Goal: Task Accomplishment & Management: Manage account settings

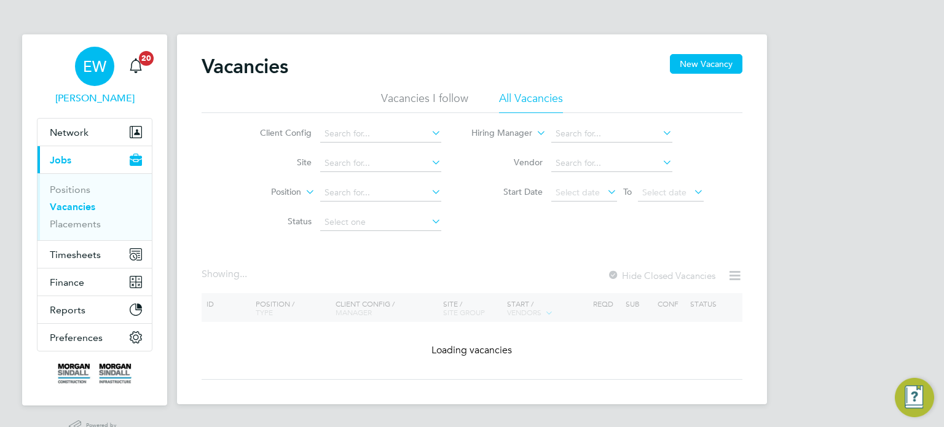
click at [98, 53] on div "EW" at bounding box center [94, 66] width 39 height 39
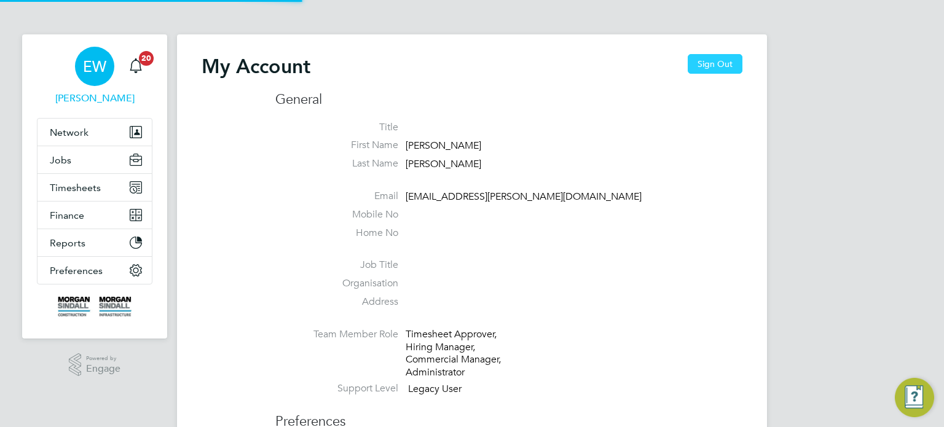
type input "emma.wells@randstad.co.uk"
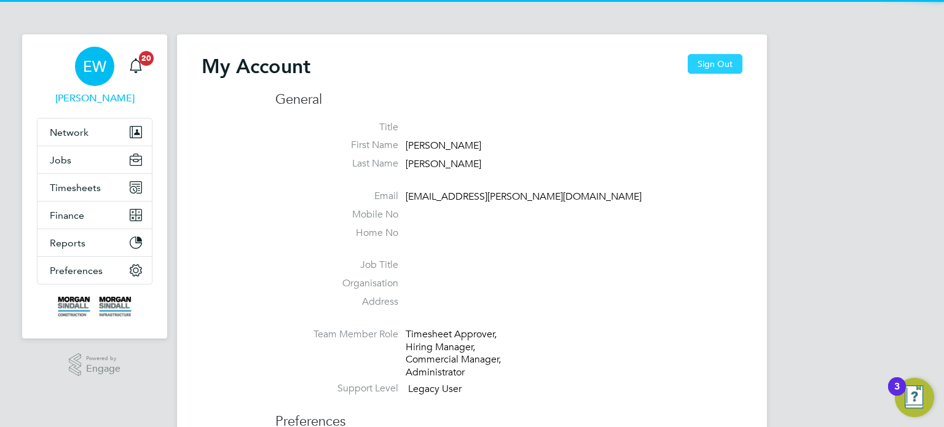
click at [722, 63] on button "Sign Out" at bounding box center [715, 64] width 55 height 20
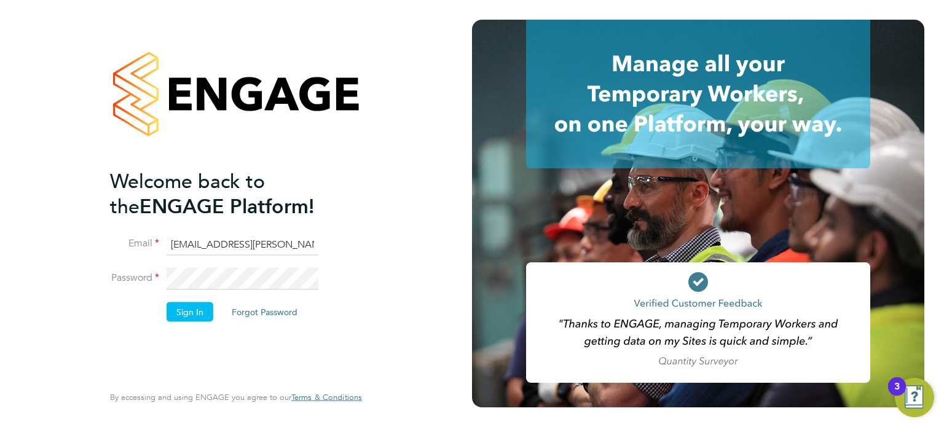
click at [210, 244] on input "[EMAIL_ADDRESS][PERSON_NAME][DOMAIN_NAME]" at bounding box center [243, 245] width 152 height 22
type input "labourdeskmslv@randstadcpe.com"
click at [192, 313] on button "Sign In" at bounding box center [190, 312] width 47 height 20
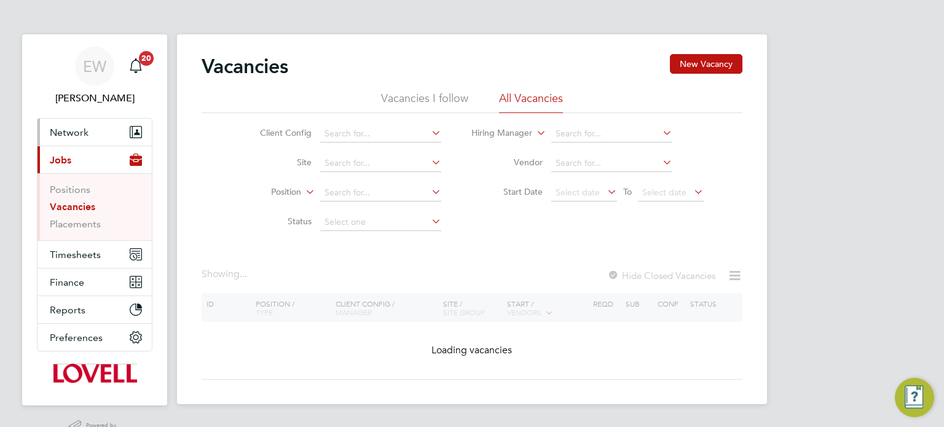
click at [68, 123] on button "Network" at bounding box center [95, 132] width 114 height 27
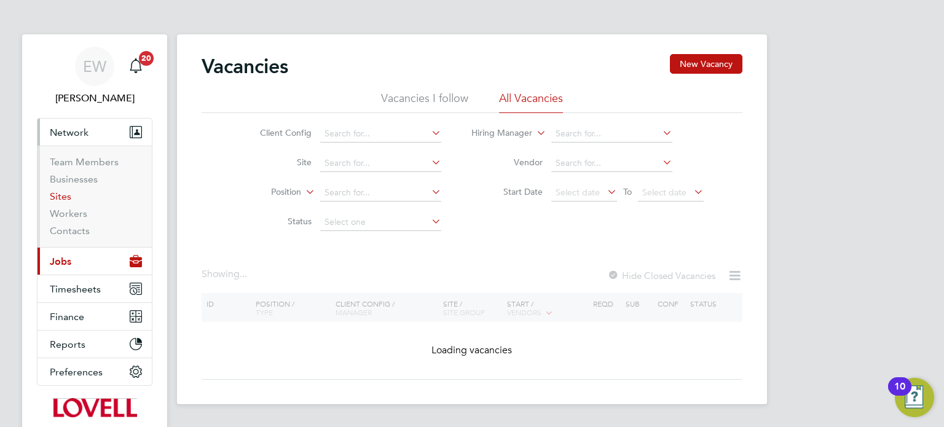
click at [61, 195] on link "Sites" at bounding box center [61, 197] width 22 height 12
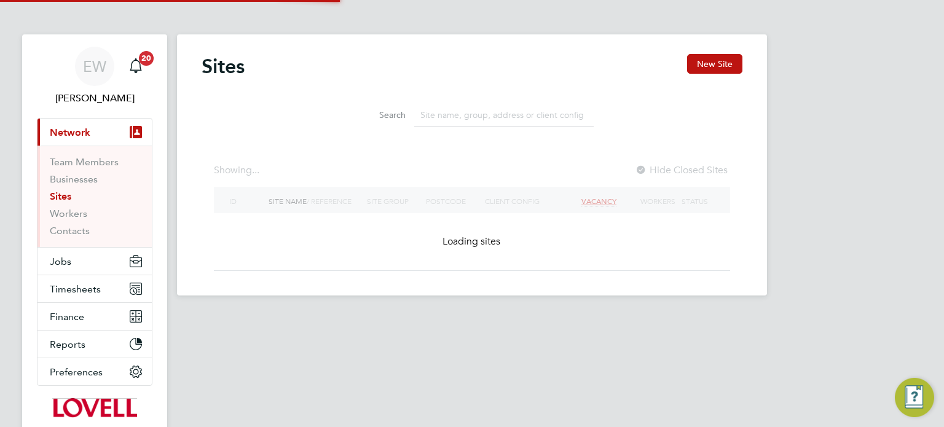
click at [516, 112] on input at bounding box center [504, 115] width 180 height 24
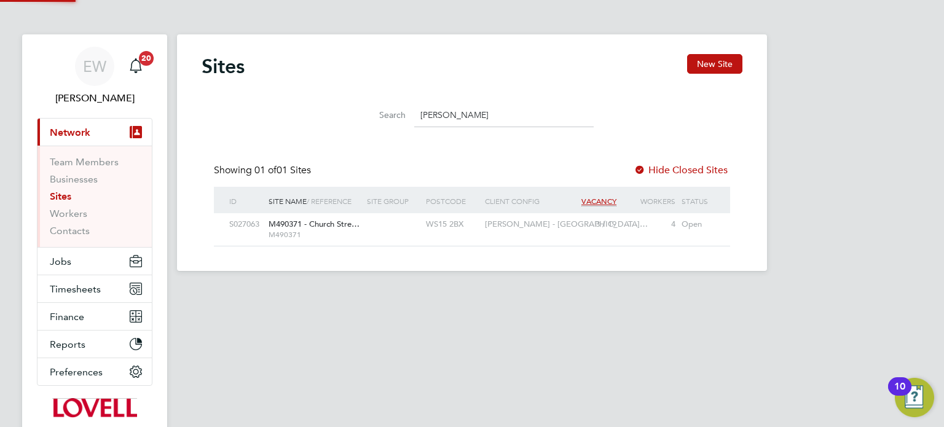
type input "rugel"
click at [489, 226] on span "Lovell - Midlands…" at bounding box center [566, 224] width 163 height 10
click at [60, 248] on button "Jobs" at bounding box center [95, 261] width 114 height 27
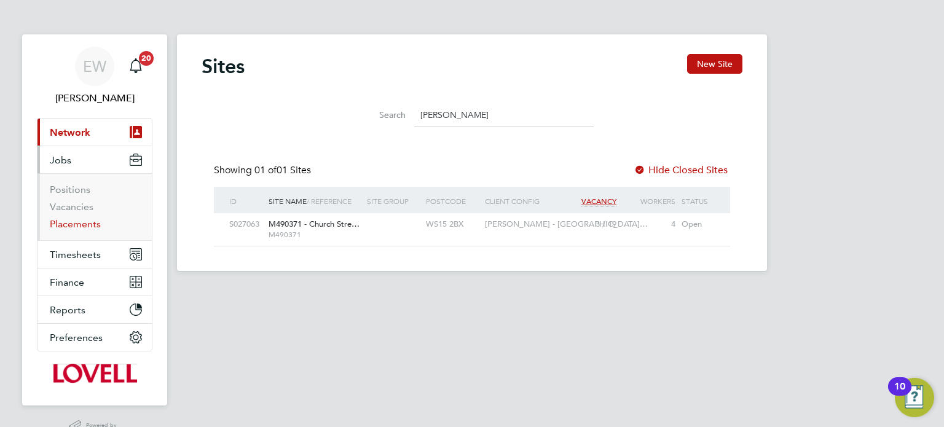
click at [82, 223] on link "Placements" at bounding box center [75, 224] width 51 height 12
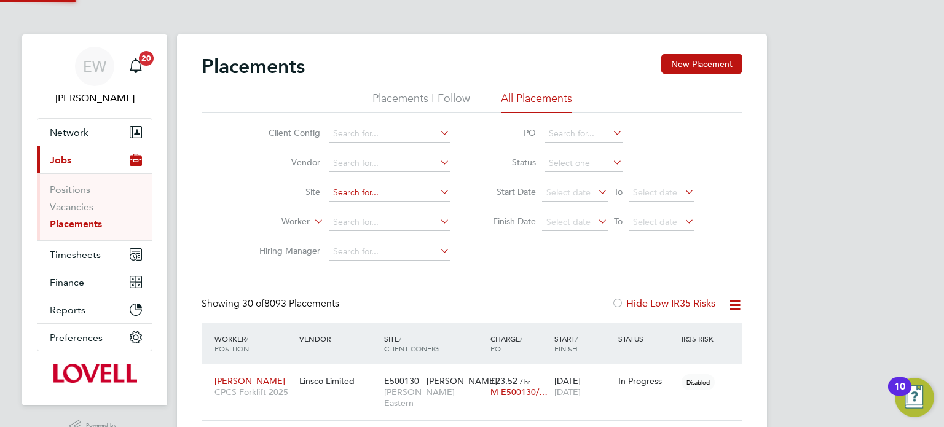
click at [354, 196] on input at bounding box center [389, 192] width 121 height 17
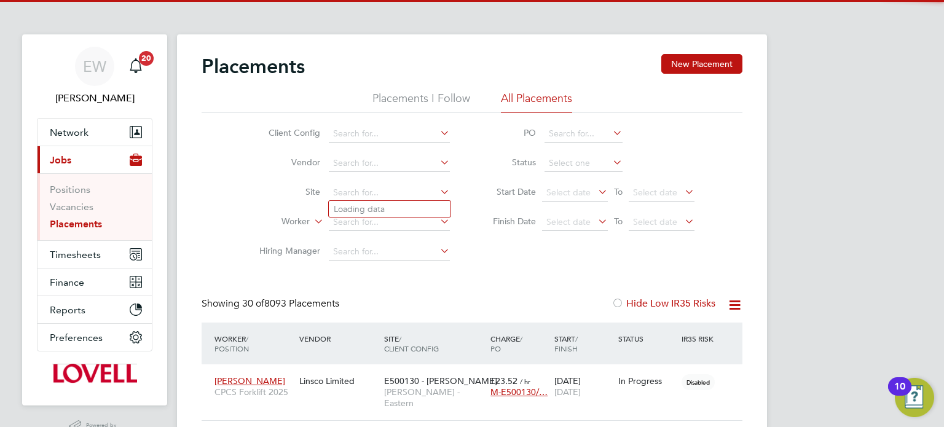
scroll to position [35, 107]
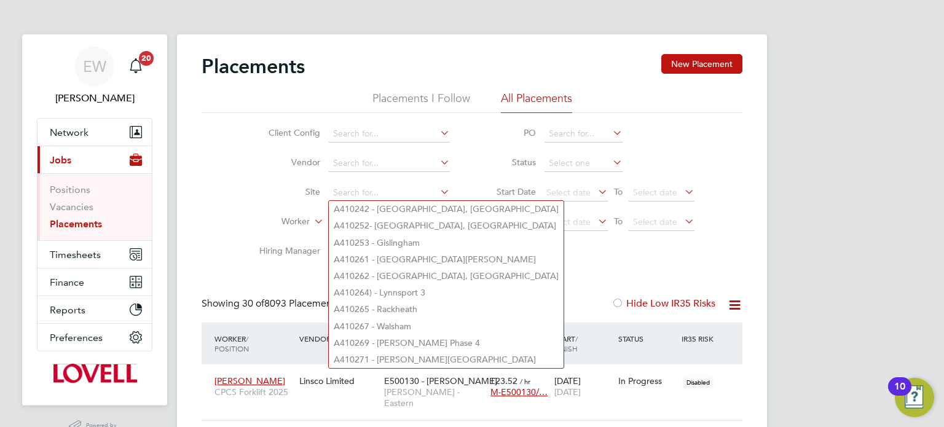
click at [219, 167] on div "Client Config Vendor Site Worker Hiring Manager PO Status Start Date Select dat…" at bounding box center [472, 190] width 541 height 154
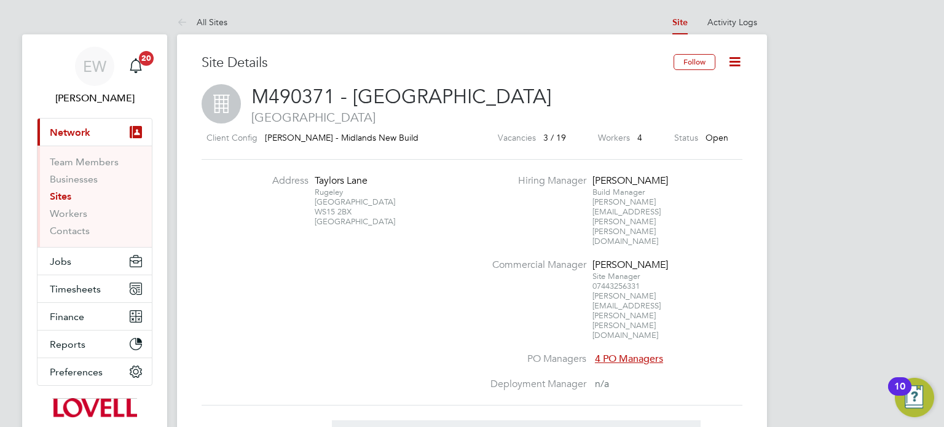
drag, startPoint x: 313, startPoint y: 175, endPoint x: 369, endPoint y: 210, distance: 65.7
click at [369, 210] on li "Address Taylors Lane Rugeley Staffordshire WS15 2BX United Kingdom" at bounding box center [362, 207] width 242 height 65
copy div "Taylors Lane Rugeley Staffordshire WS15 2BX"
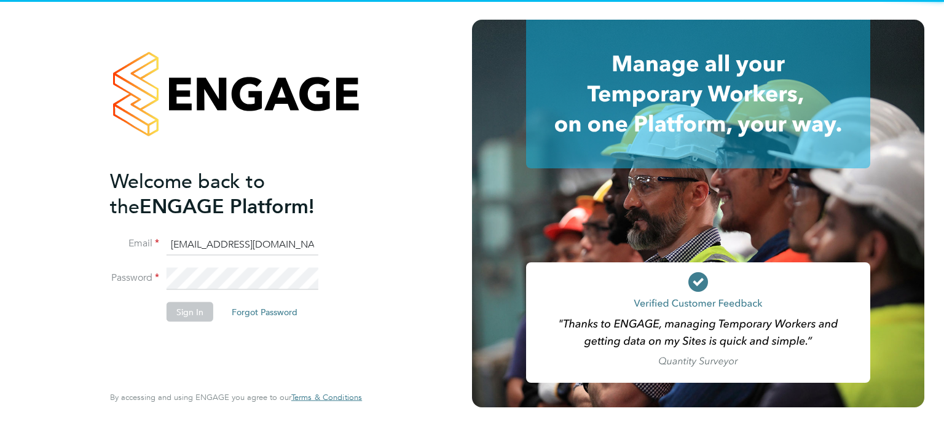
click at [187, 247] on input "labourdeskmslv@randstadcpe.com" at bounding box center [243, 245] width 152 height 22
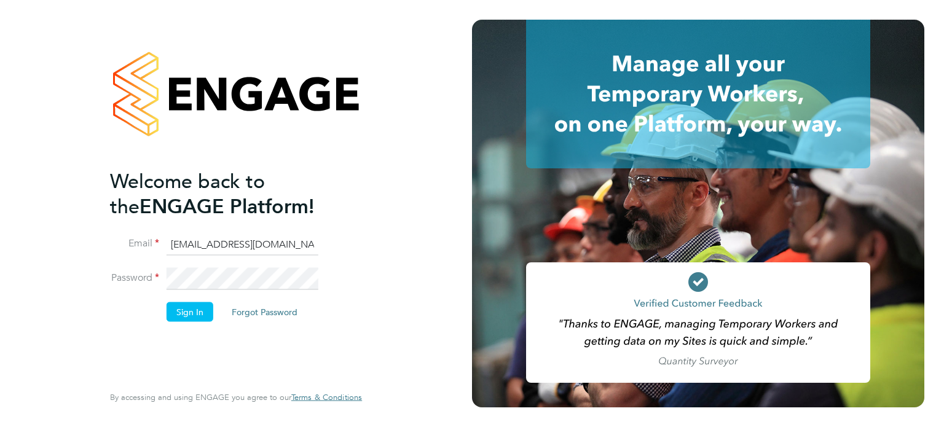
type input "[EMAIL_ADDRESS][PERSON_NAME][DOMAIN_NAME]"
click at [195, 315] on button "Sign In" at bounding box center [190, 312] width 47 height 20
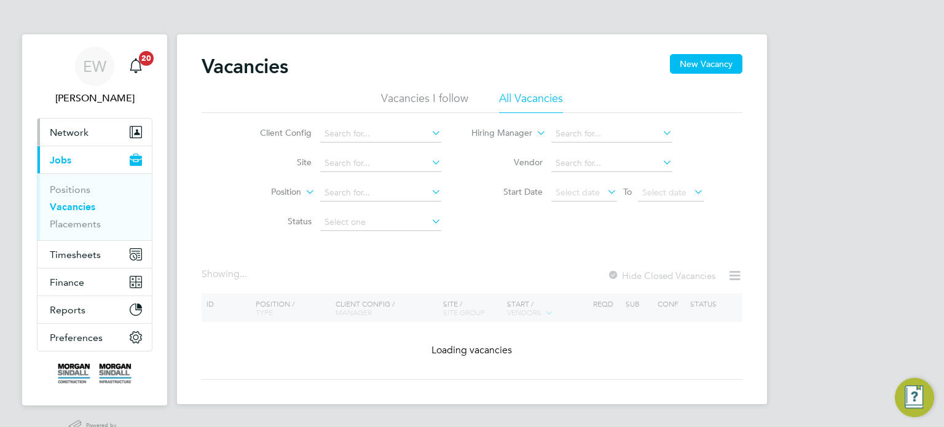
click at [80, 119] on button "Network" at bounding box center [95, 132] width 114 height 27
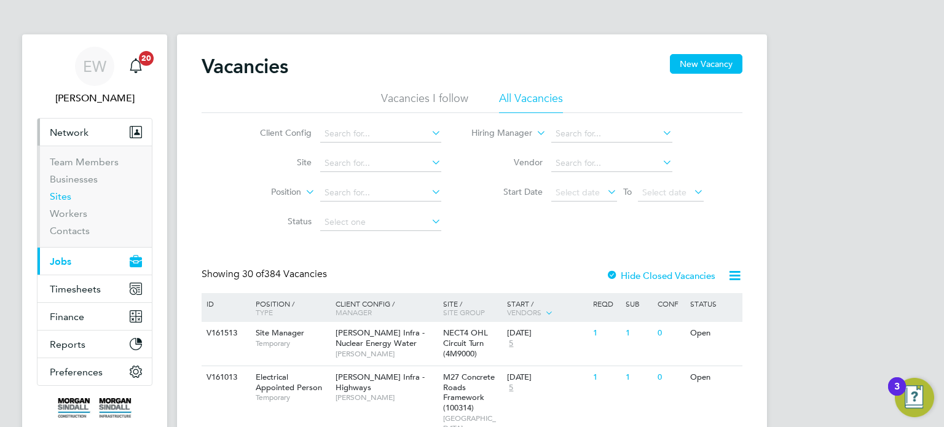
click at [63, 192] on link "Sites" at bounding box center [61, 197] width 22 height 12
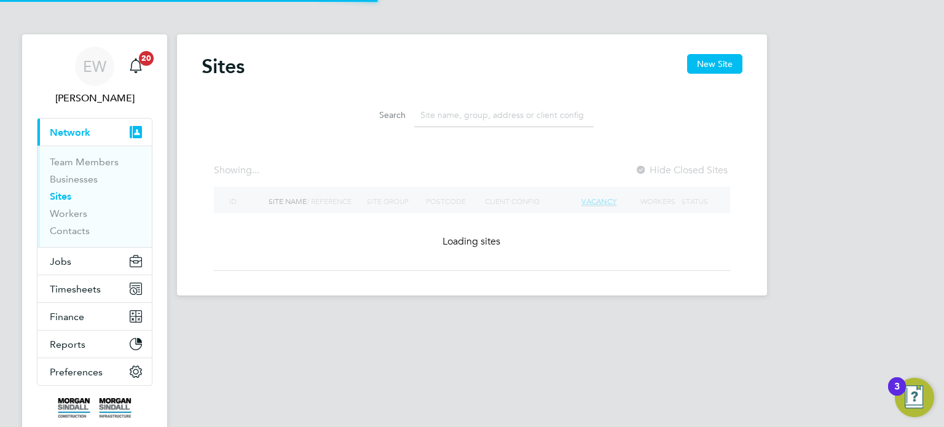
click at [463, 116] on input at bounding box center [504, 115] width 180 height 24
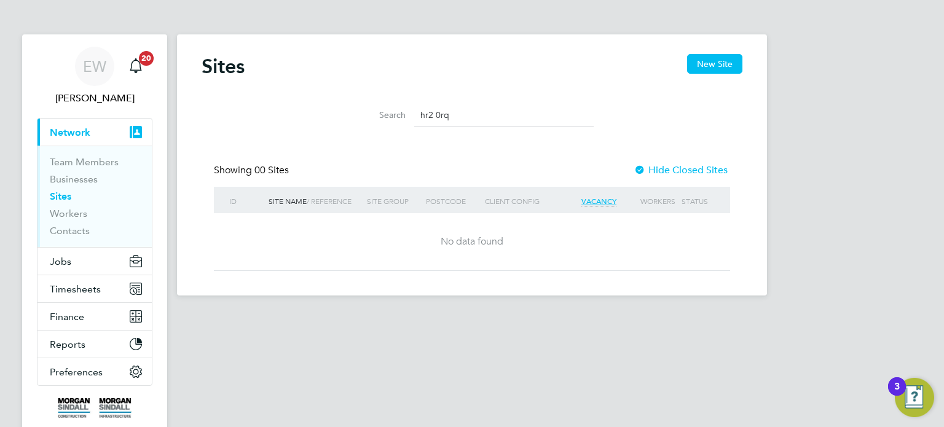
type input "hr2 0rq"
click at [644, 169] on div at bounding box center [640, 171] width 12 height 12
click at [103, 61] on span "EW" at bounding box center [94, 66] width 23 height 16
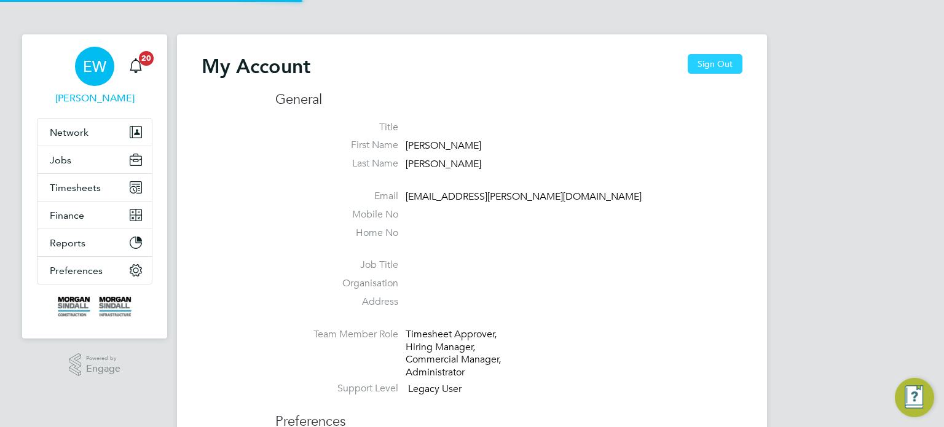
type input "emma.wells@randstad.co.uk"
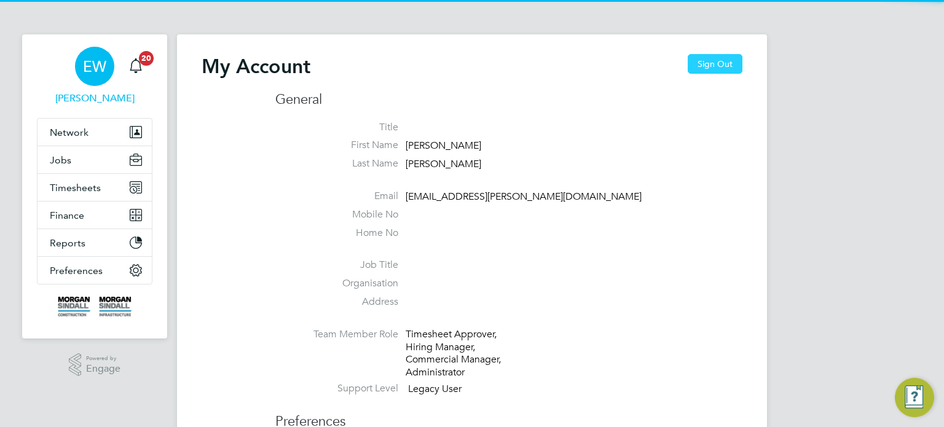
click at [741, 65] on button "Sign Out" at bounding box center [715, 64] width 55 height 20
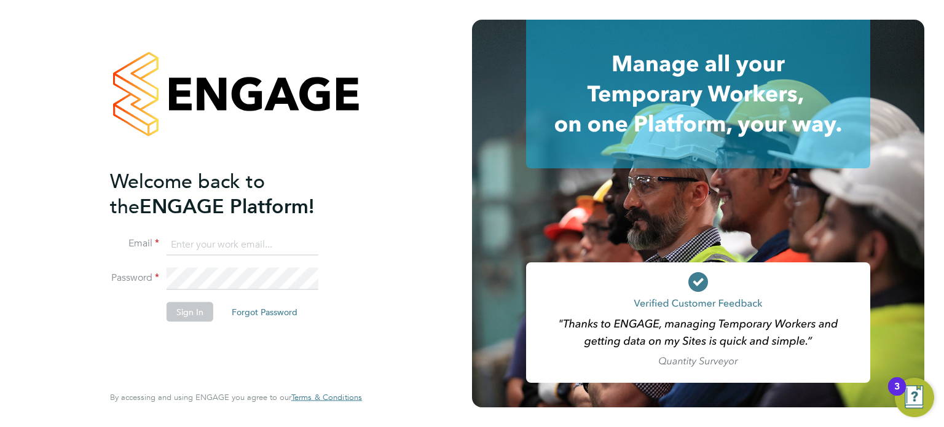
type input "emma.wells@randstad.co.uk"
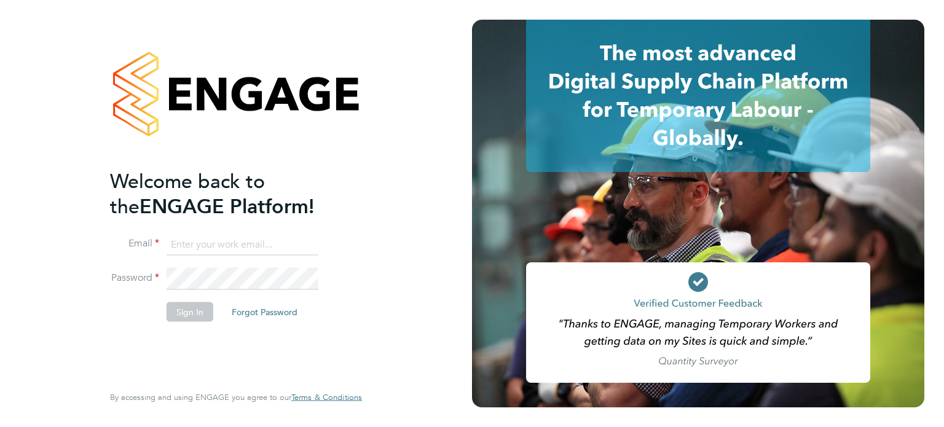
type input "emma.wells@randstad.co.uk"
click at [194, 309] on button "Sign In" at bounding box center [190, 312] width 47 height 20
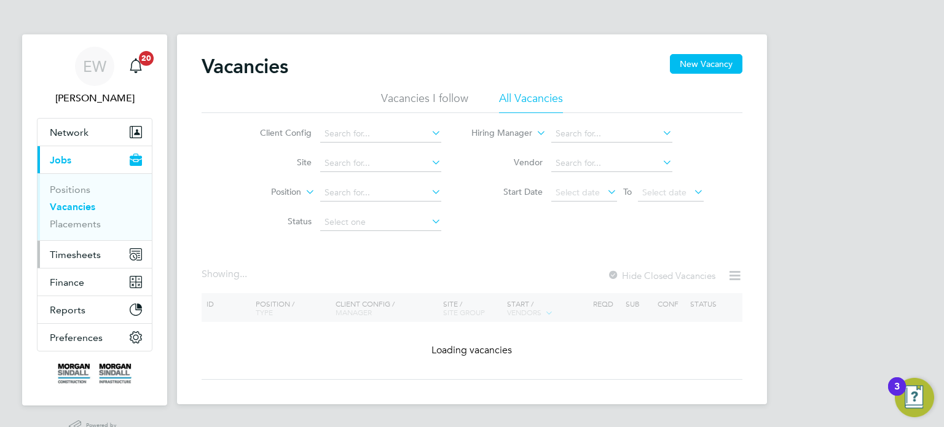
click at [82, 252] on span "Timesheets" at bounding box center [75, 255] width 51 height 12
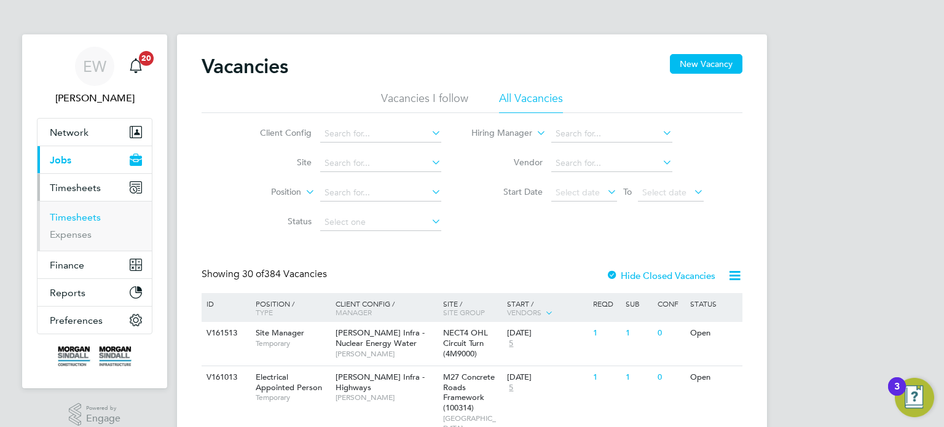
click at [82, 215] on link "Timesheets" at bounding box center [75, 218] width 51 height 12
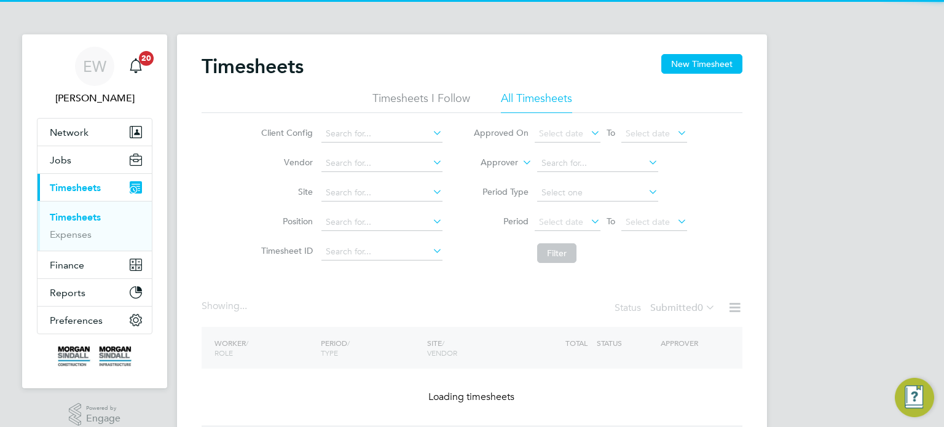
click at [485, 163] on label "Approver" at bounding box center [490, 163] width 55 height 12
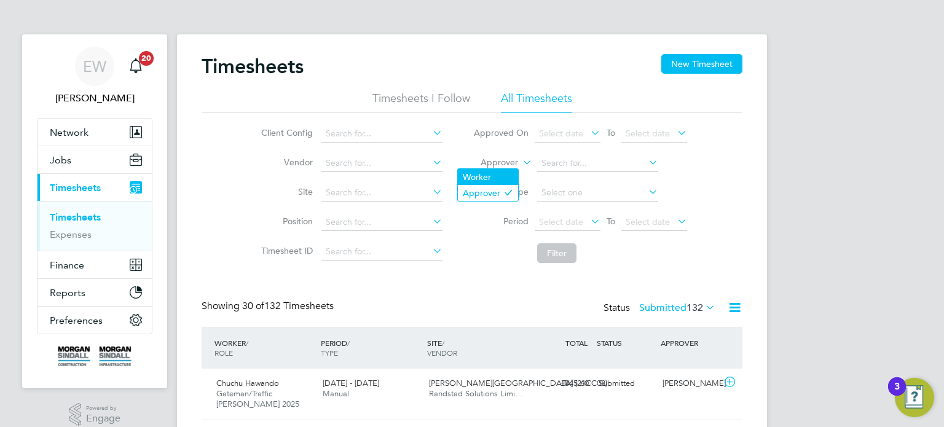
click at [481, 176] on li "Worker" at bounding box center [488, 177] width 60 height 16
click at [548, 161] on input at bounding box center [597, 163] width 121 height 17
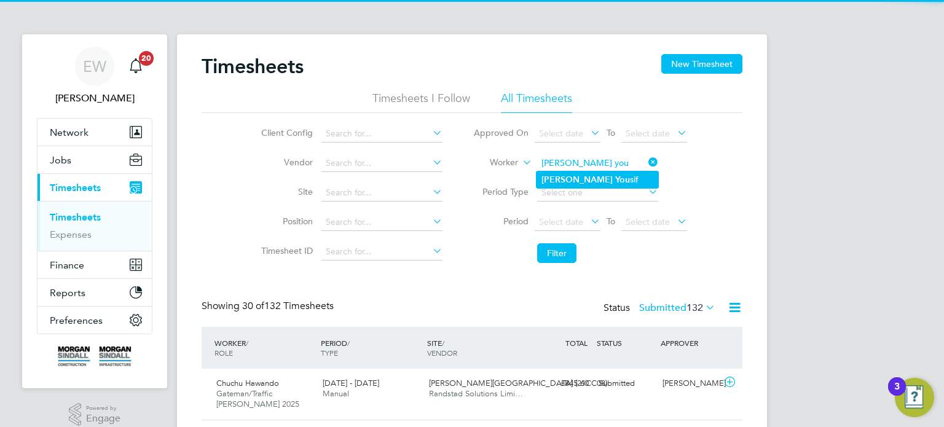
click at [610, 183] on li "Mohammed You sif" at bounding box center [598, 180] width 122 height 17
type input "[PERSON_NAME]"
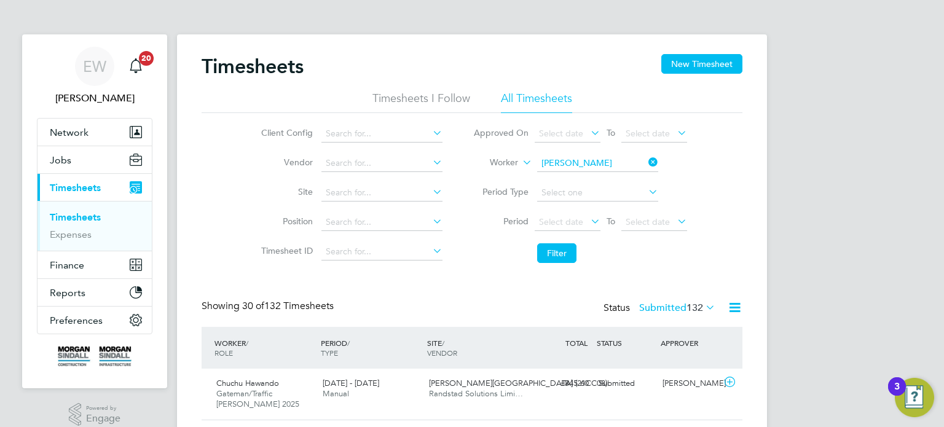
click at [563, 239] on li "Filter" at bounding box center [580, 253] width 245 height 32
click at [560, 247] on button "Filter" at bounding box center [556, 253] width 39 height 20
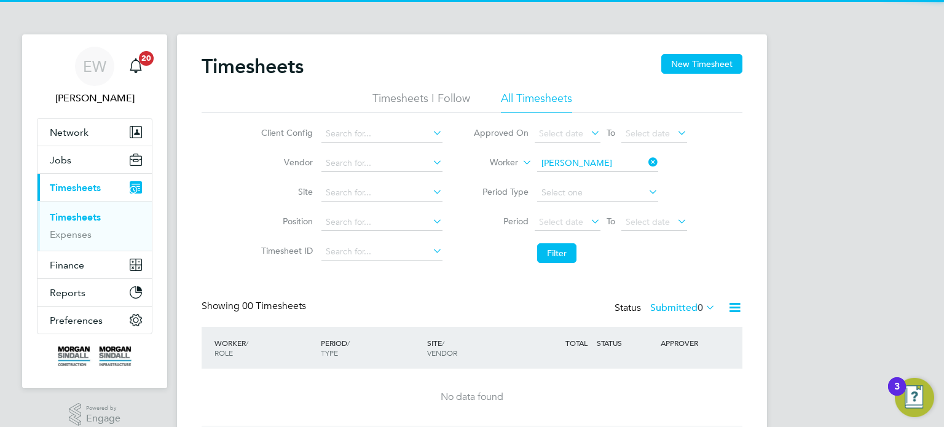
click at [676, 304] on label "Submitted 0" at bounding box center [683, 308] width 65 height 12
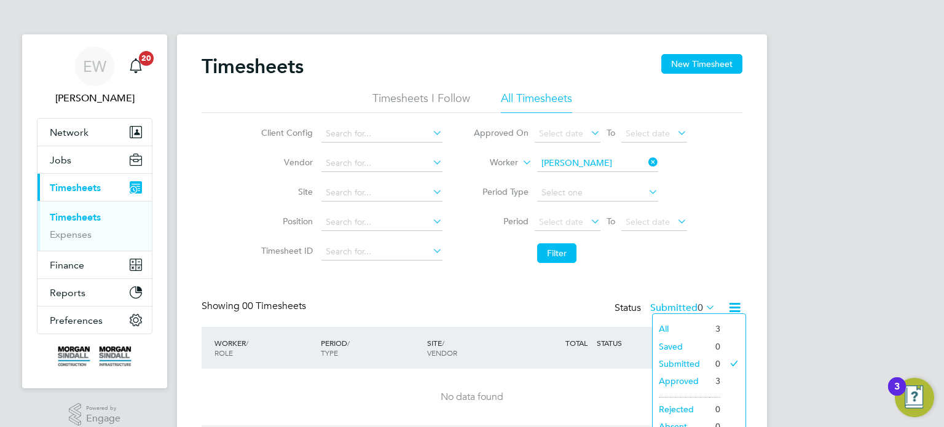
click at [679, 380] on li "Approved" at bounding box center [681, 381] width 57 height 17
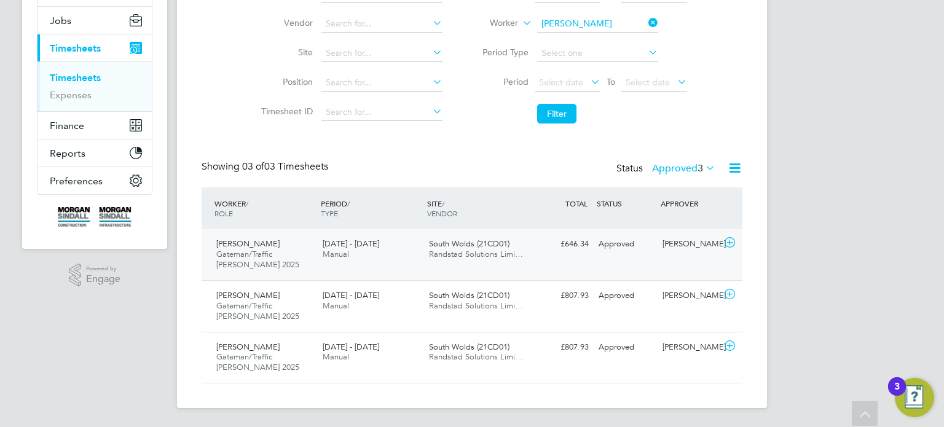
click at [654, 243] on div "Approved" at bounding box center [626, 244] width 64 height 20
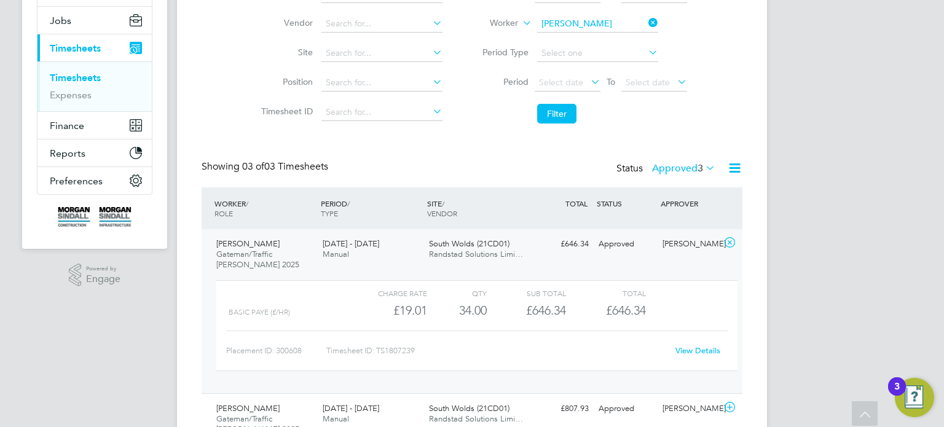
click at [686, 348] on link "View Details" at bounding box center [698, 351] width 45 height 10
click at [686, 349] on link "View Details" at bounding box center [698, 351] width 45 height 10
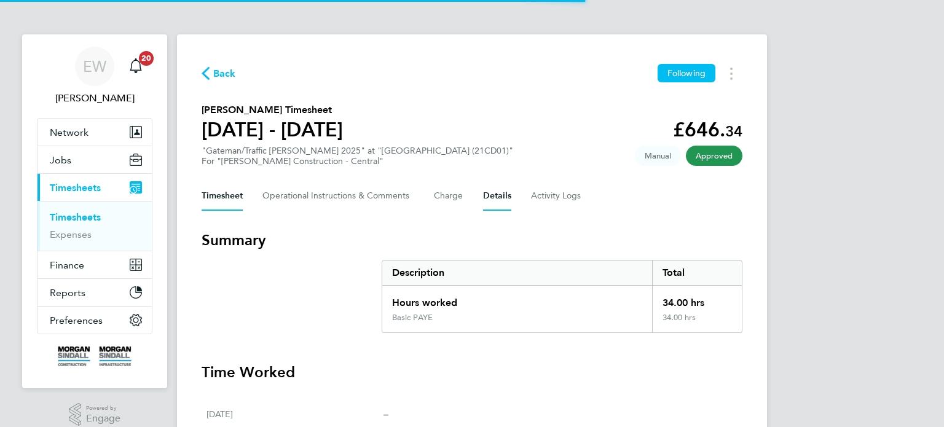
click at [496, 189] on button "Details" at bounding box center [497, 196] width 28 height 30
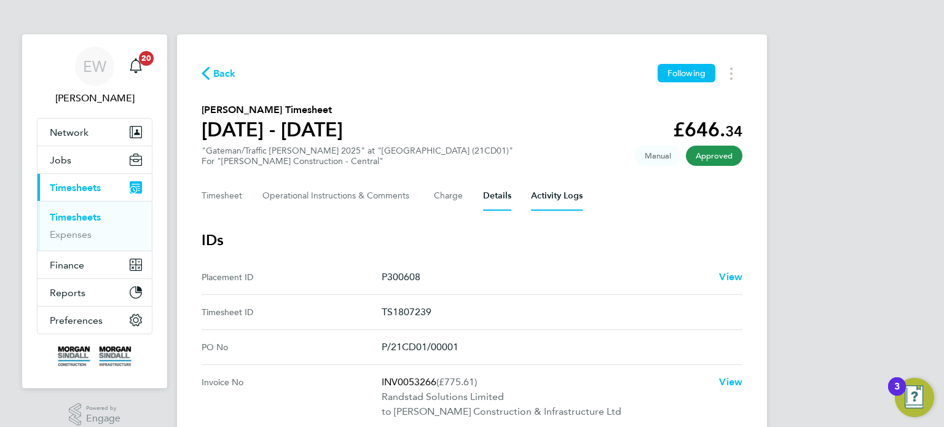
click at [560, 181] on Logs-tab "Activity Logs" at bounding box center [557, 196] width 52 height 30
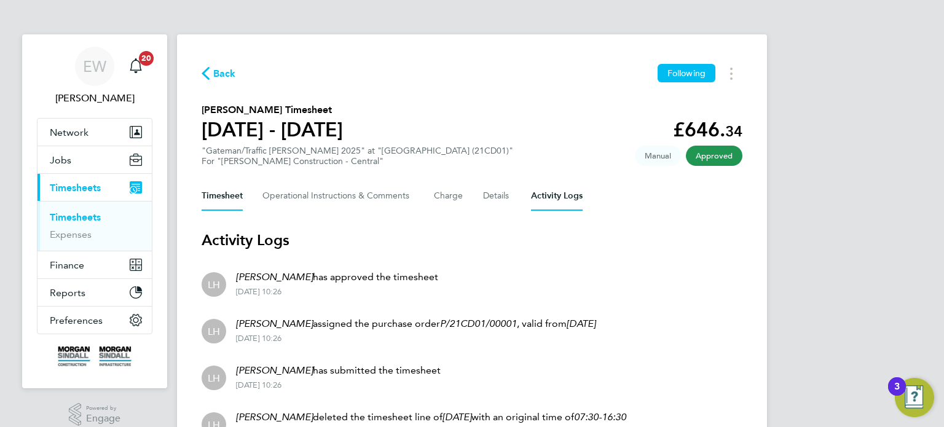
click at [222, 210] on button "Timesheet" at bounding box center [222, 196] width 41 height 30
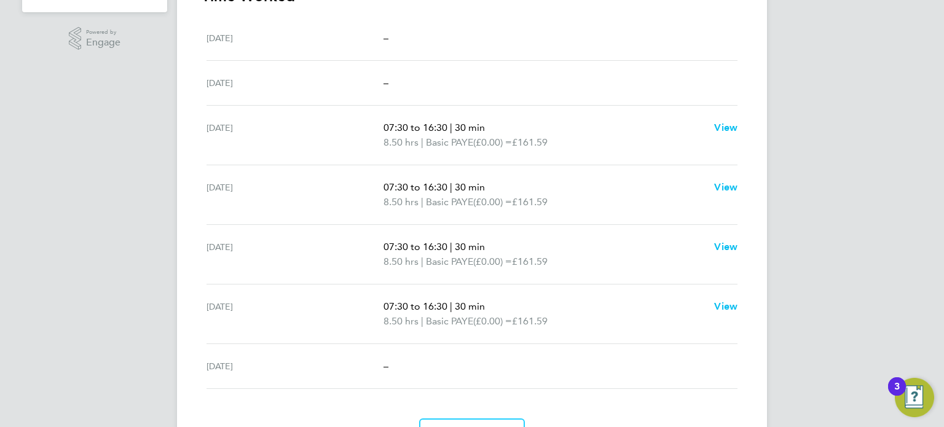
scroll to position [375, 0]
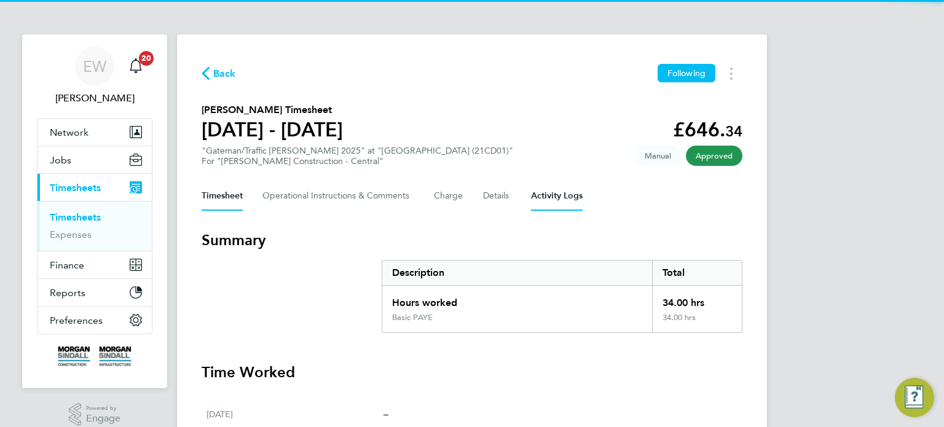
click at [548, 199] on Logs-tab "Activity Logs" at bounding box center [557, 196] width 52 height 30
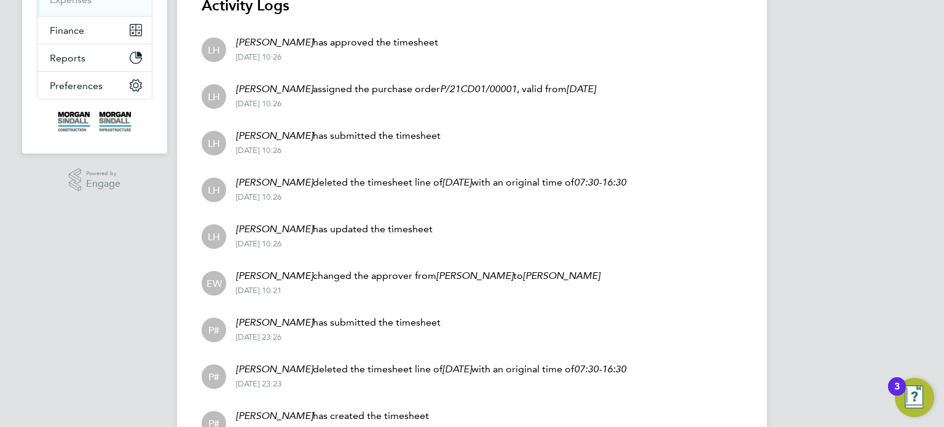
scroll to position [234, 0]
